Goal: Information Seeking & Learning: Get advice/opinions

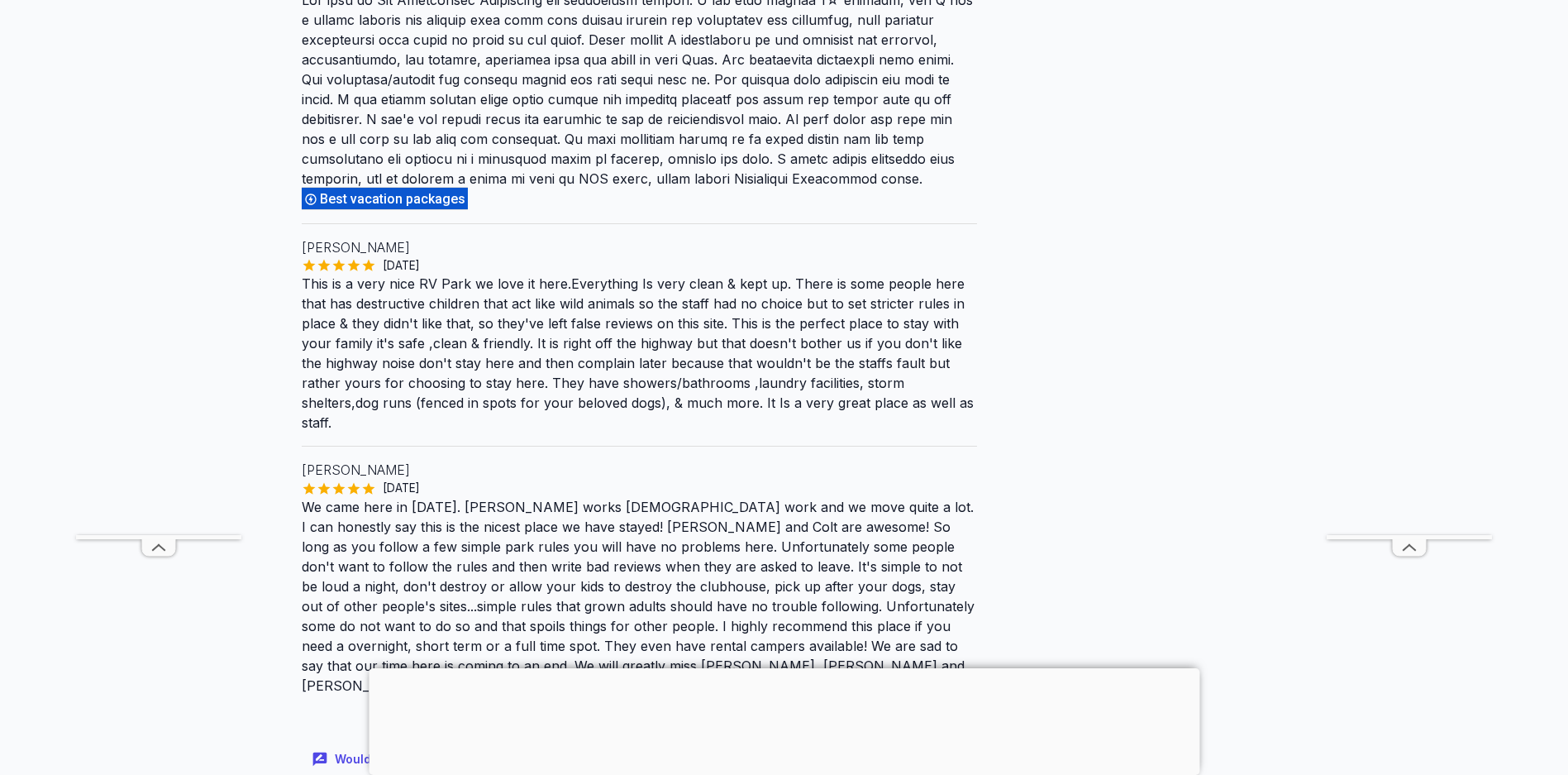
scroll to position [2232, 0]
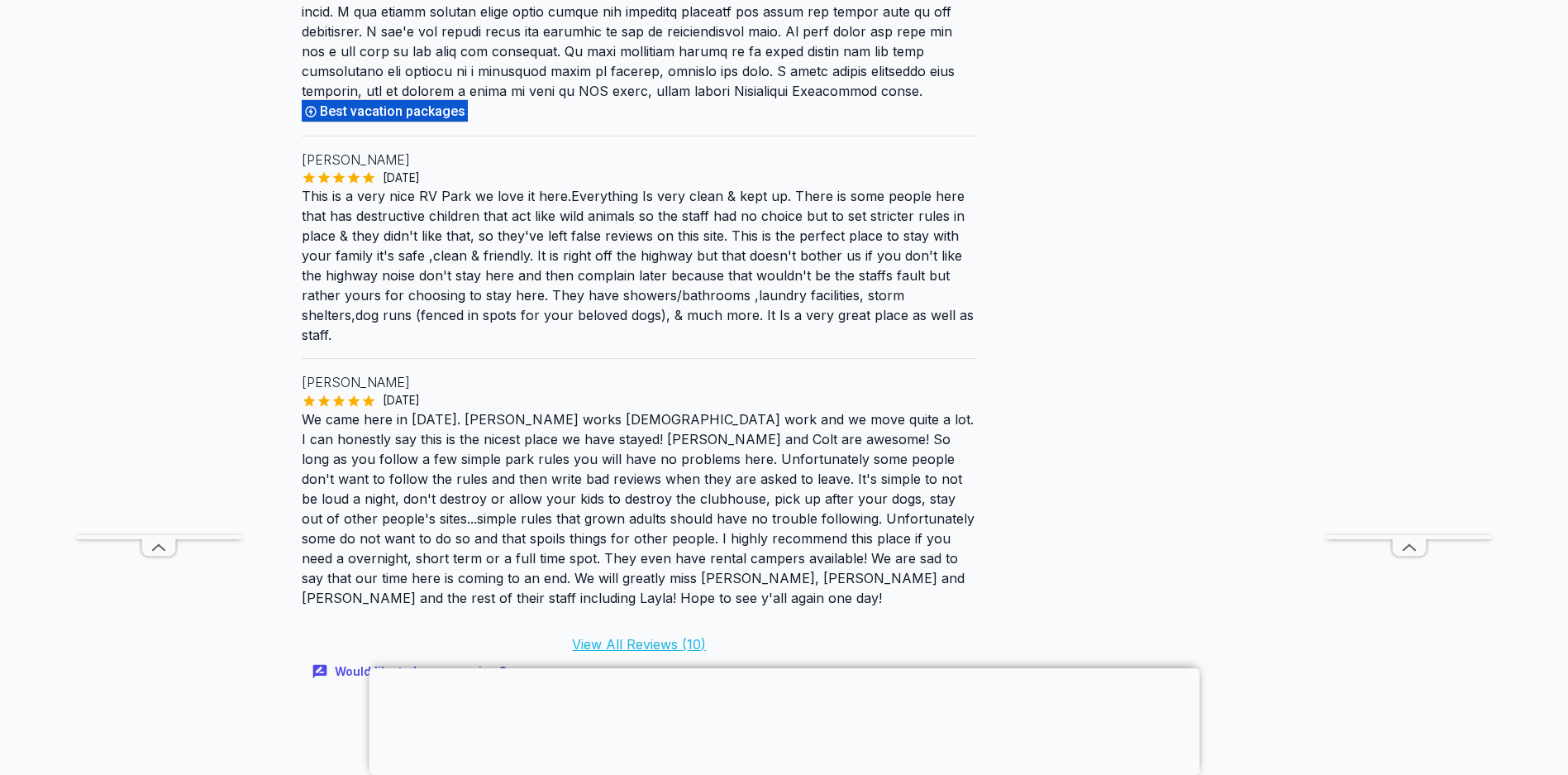
click at [662, 636] on link "View All Reviews ( 10 )" at bounding box center [639, 644] width 134 height 17
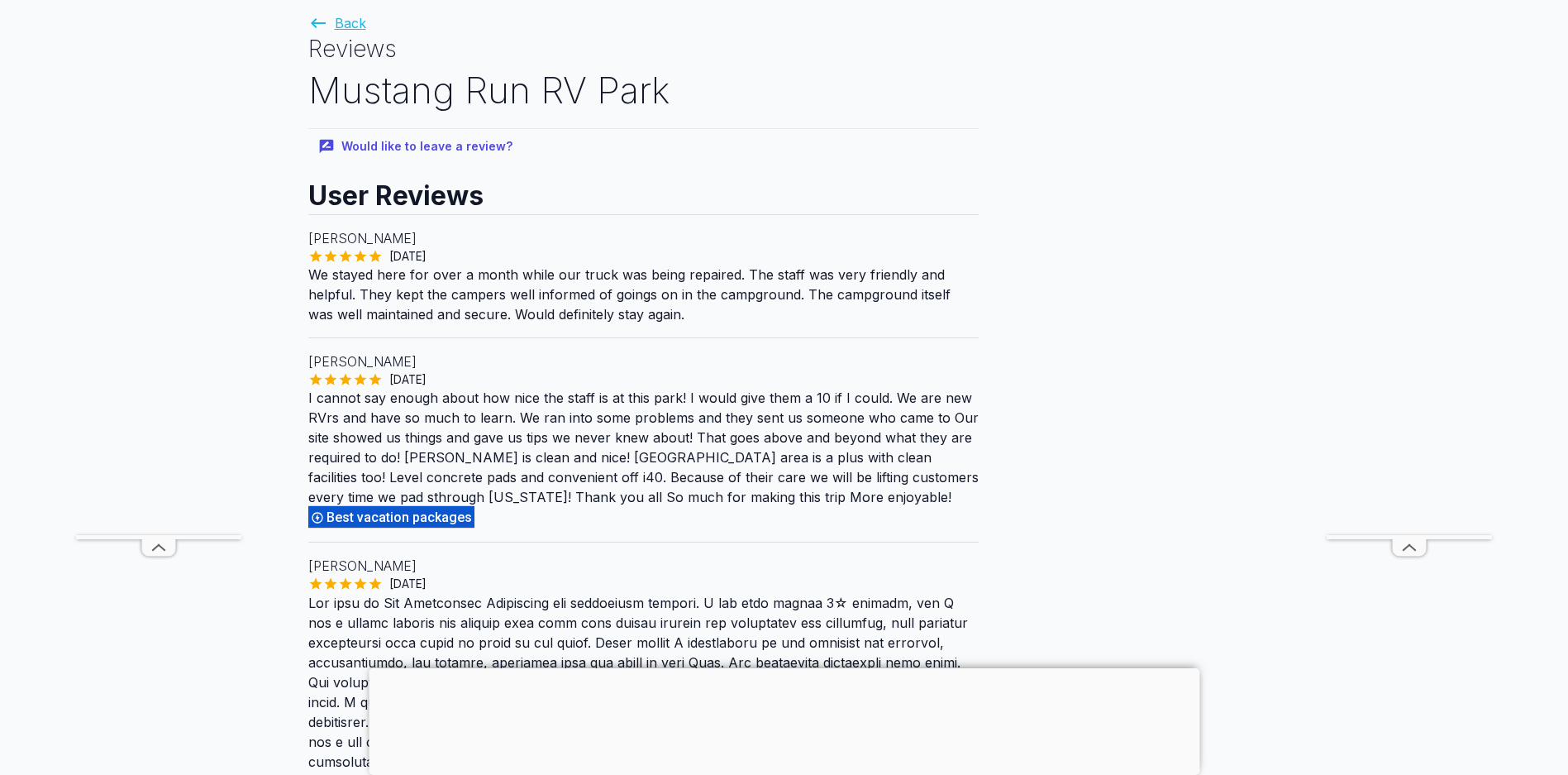
click at [357, 21] on link "Back" at bounding box center [337, 23] width 58 height 17
